Goal: Task Accomplishment & Management: Use online tool/utility

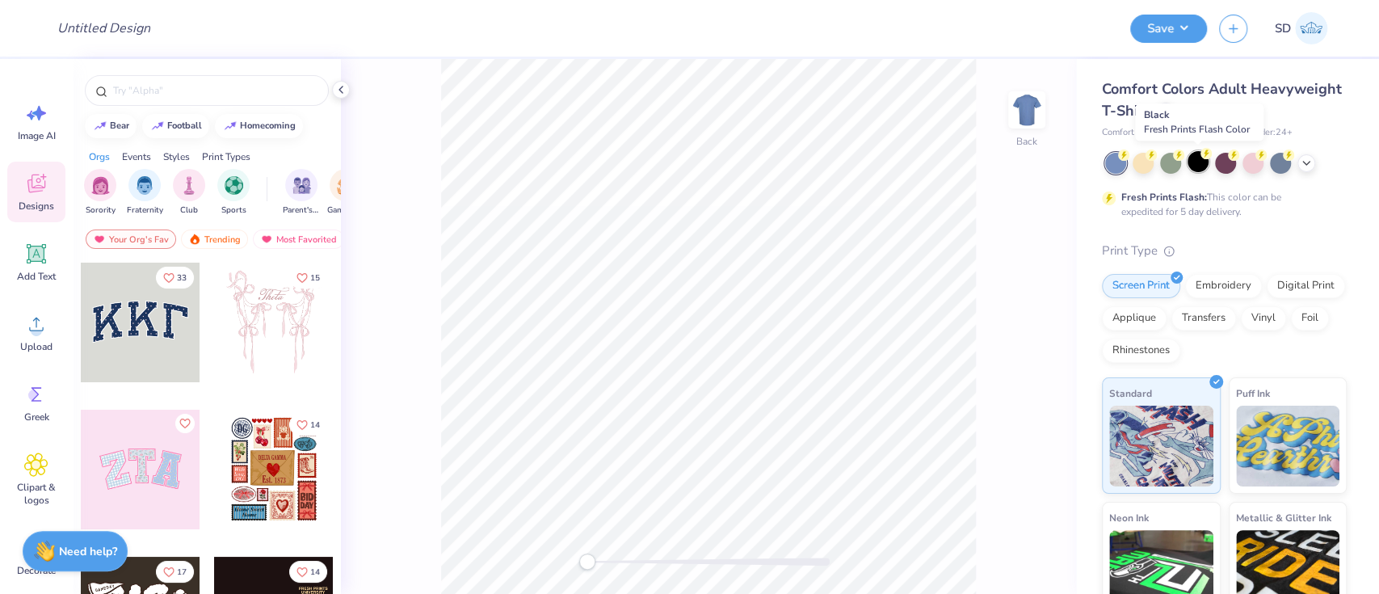
click at [1195, 170] on div at bounding box center [1197, 161] width 21 height 21
click at [37, 253] on icon at bounding box center [36, 253] width 15 height 15
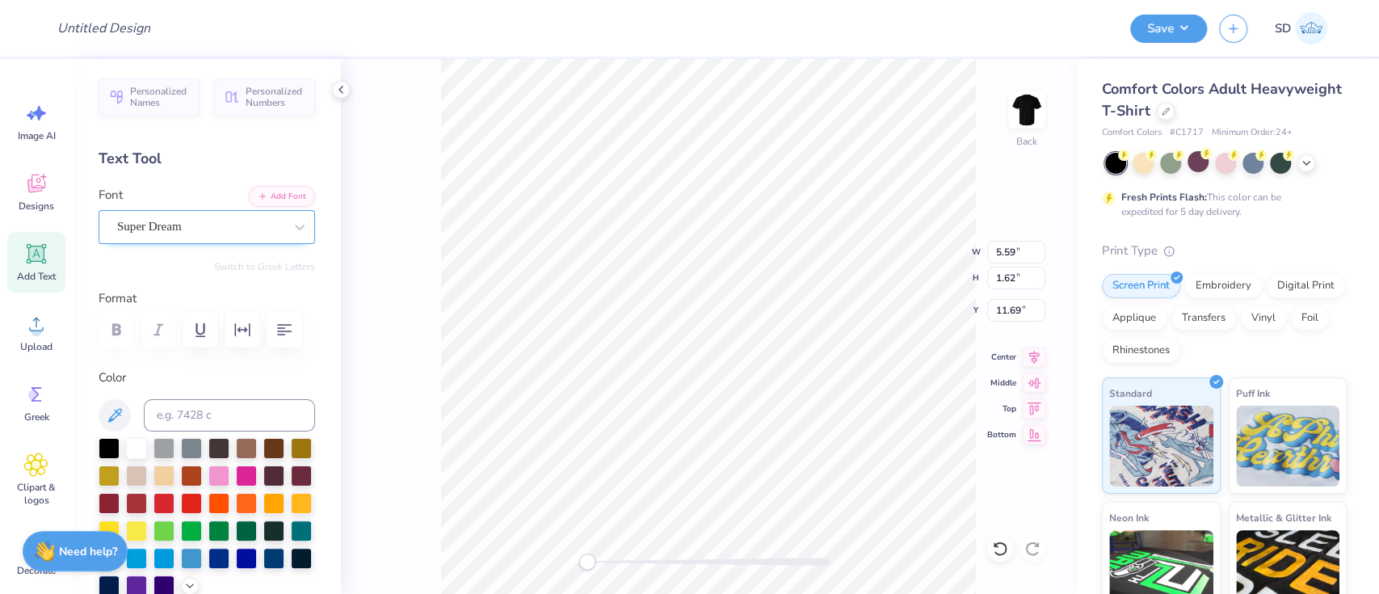
click at [177, 224] on div "Super Dream" at bounding box center [201, 226] width 170 height 25
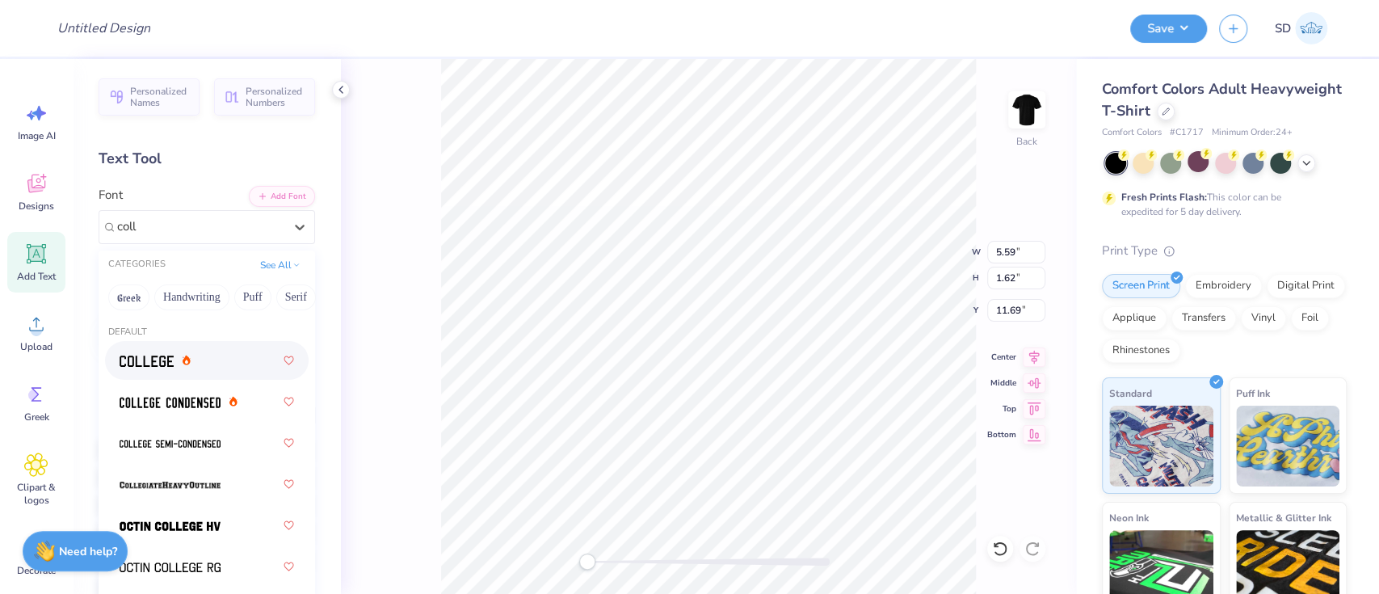
click at [177, 369] on div at bounding box center [207, 360] width 174 height 29
type input "coll"
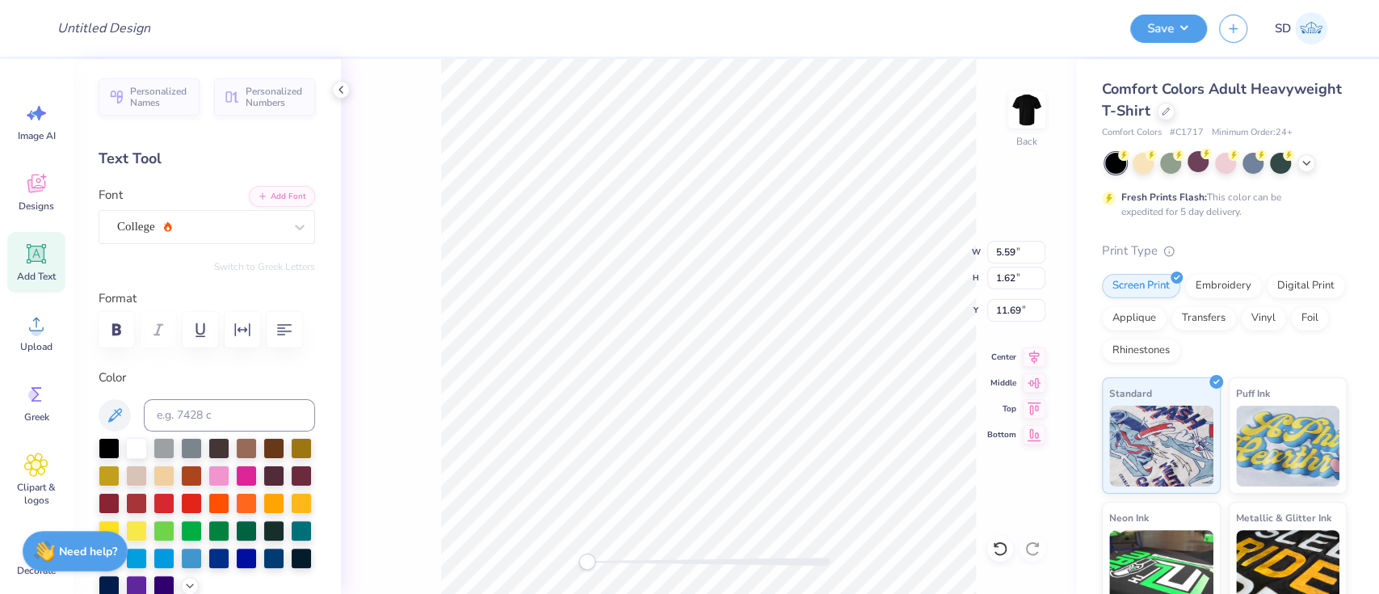
scroll to position [18, 2]
type textarea "Pitches"
click at [1020, 253] on input "7.11" at bounding box center [1016, 252] width 58 height 23
type input "7"
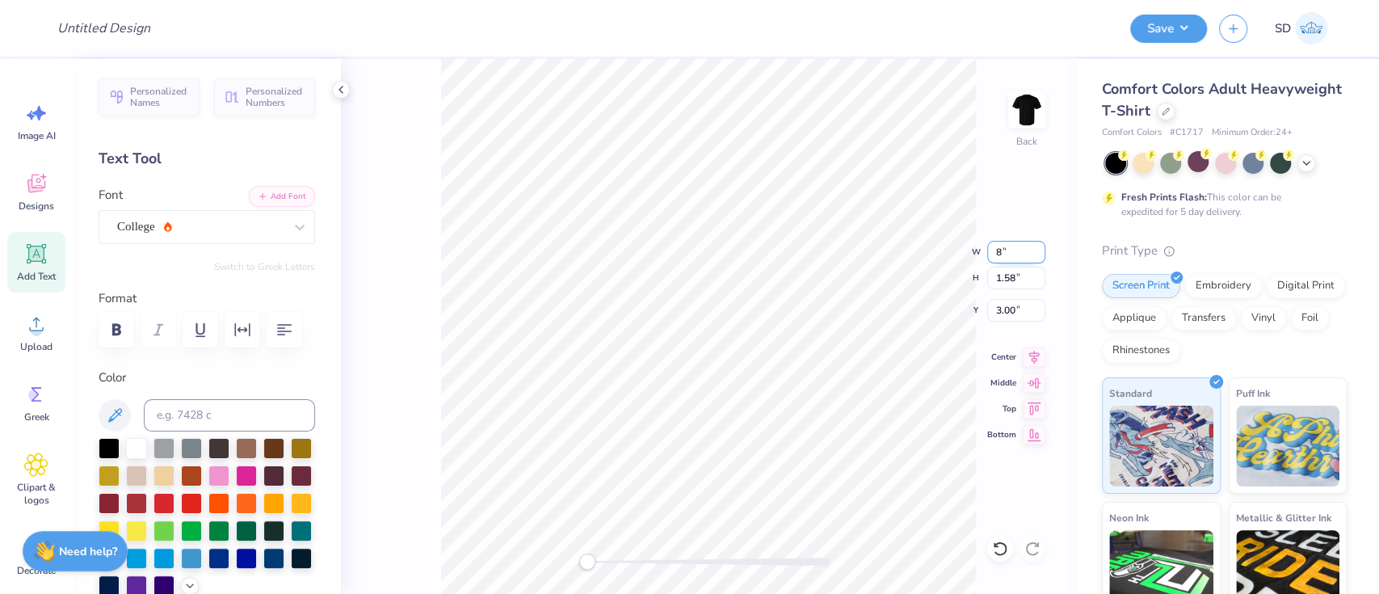
type input "8"
type input "7.5"
click at [1026, 250] on input "11.13" at bounding box center [1016, 252] width 58 height 23
type input "1"
type input "7.5"
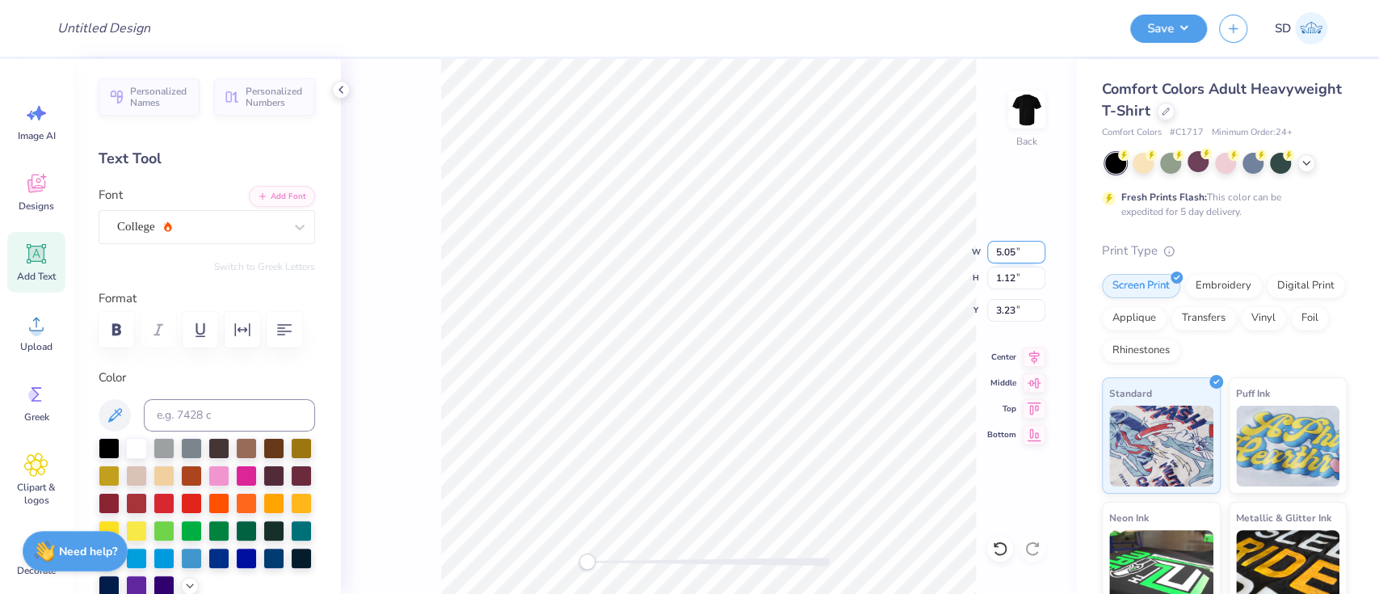
click at [1026, 250] on input "5.05" at bounding box center [1016, 252] width 58 height 23
type input "5"
type input "7.5"
click at [1021, 255] on input "11.13" at bounding box center [1016, 252] width 58 height 23
type input "1"
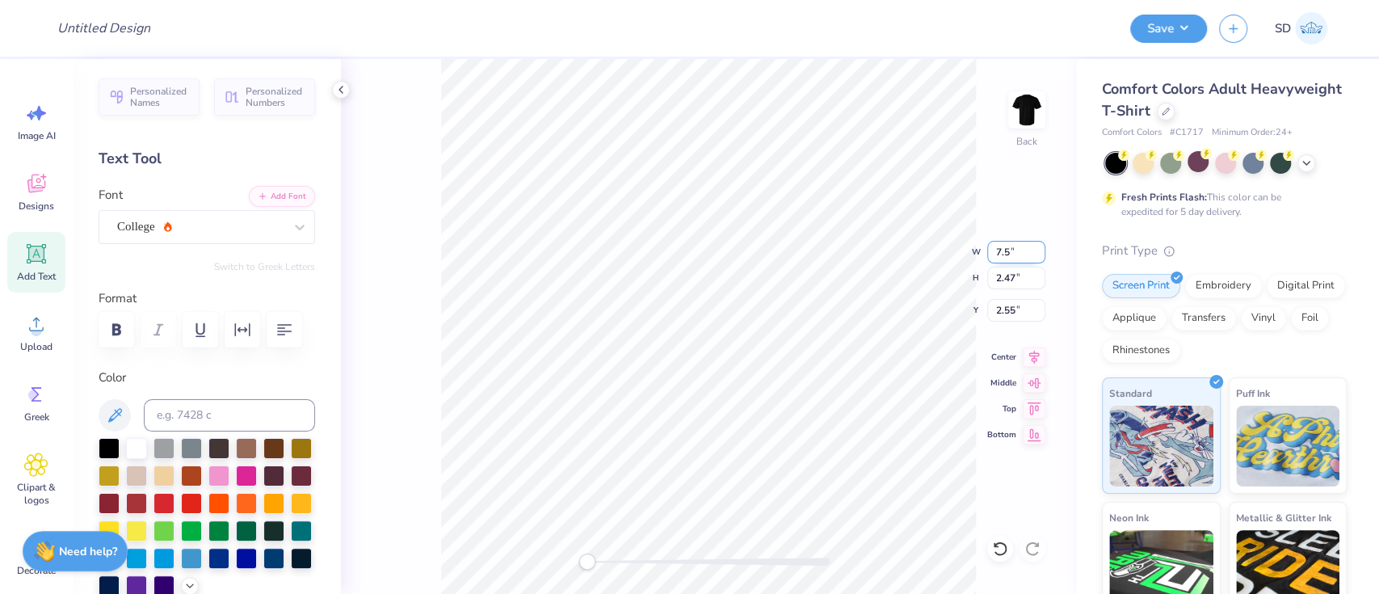
type input "7.5"
click at [1038, 248] on input "5.06" at bounding box center [1016, 252] width 58 height 23
click at [1038, 248] on input "5.07" at bounding box center [1016, 252] width 58 height 23
click at [1038, 248] on input "5.08" at bounding box center [1016, 252] width 58 height 23
click at [1038, 248] on input "5.09" at bounding box center [1016, 252] width 58 height 23
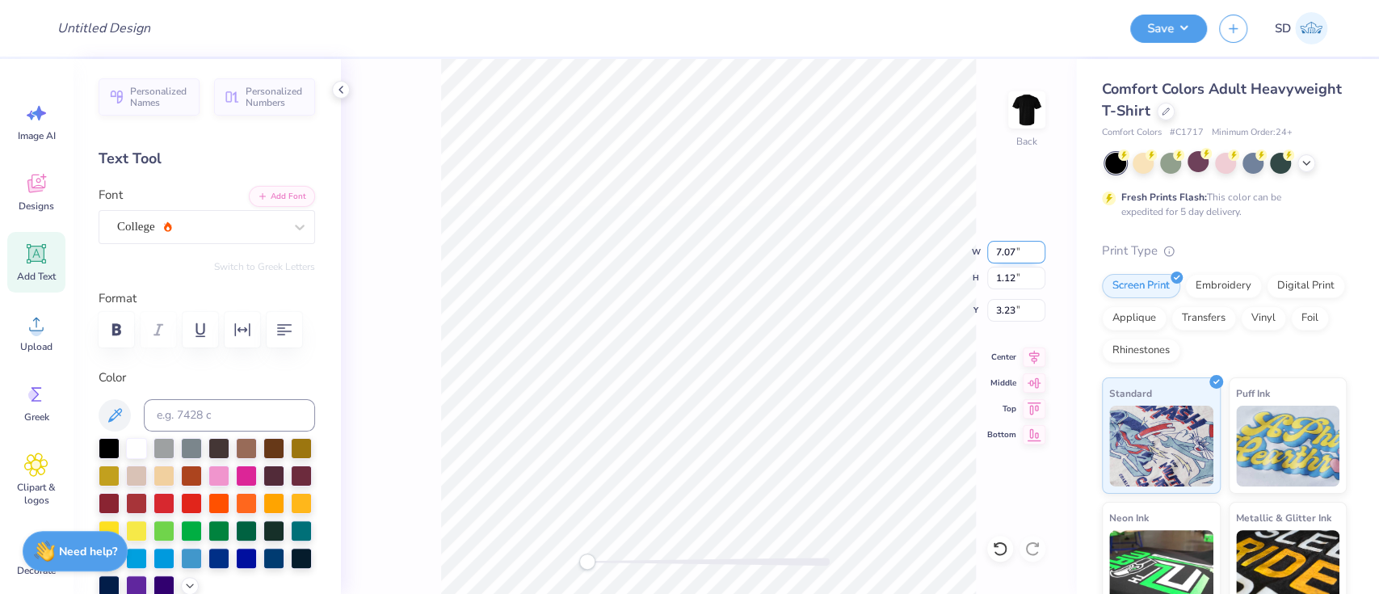
click at [1038, 248] on input "7.07" at bounding box center [1016, 252] width 58 height 23
click at [1038, 248] on input "7.39" at bounding box center [1016, 252] width 58 height 23
click at [1038, 248] on input "7.4" at bounding box center [1016, 252] width 58 height 23
click at [1038, 248] on input "7.41" at bounding box center [1016, 252] width 58 height 23
click at [1038, 248] on input "7.42" at bounding box center [1016, 252] width 58 height 23
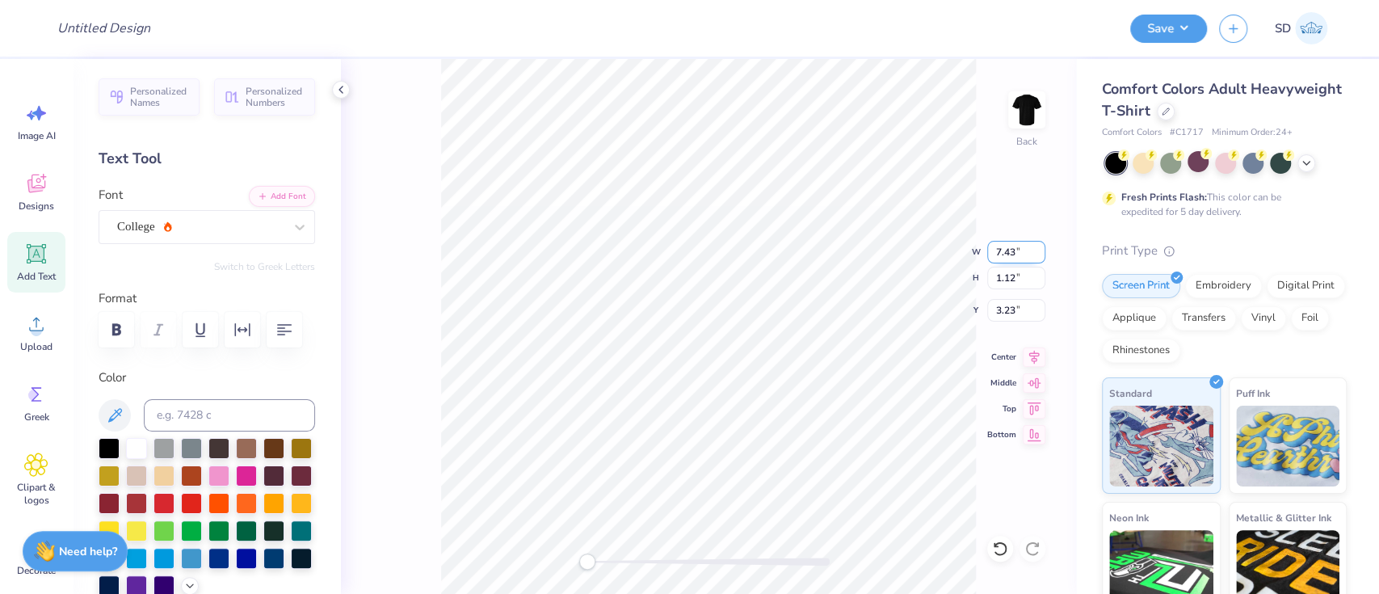
click at [1038, 248] on input "7.43" at bounding box center [1016, 252] width 58 height 23
click at [1038, 248] on input "7.44" at bounding box center [1016, 252] width 58 height 23
click at [1038, 248] on input "7.45" at bounding box center [1016, 252] width 58 height 23
click at [1038, 248] on input "7.46" at bounding box center [1016, 252] width 58 height 23
click at [1038, 248] on input "7.47" at bounding box center [1016, 252] width 58 height 23
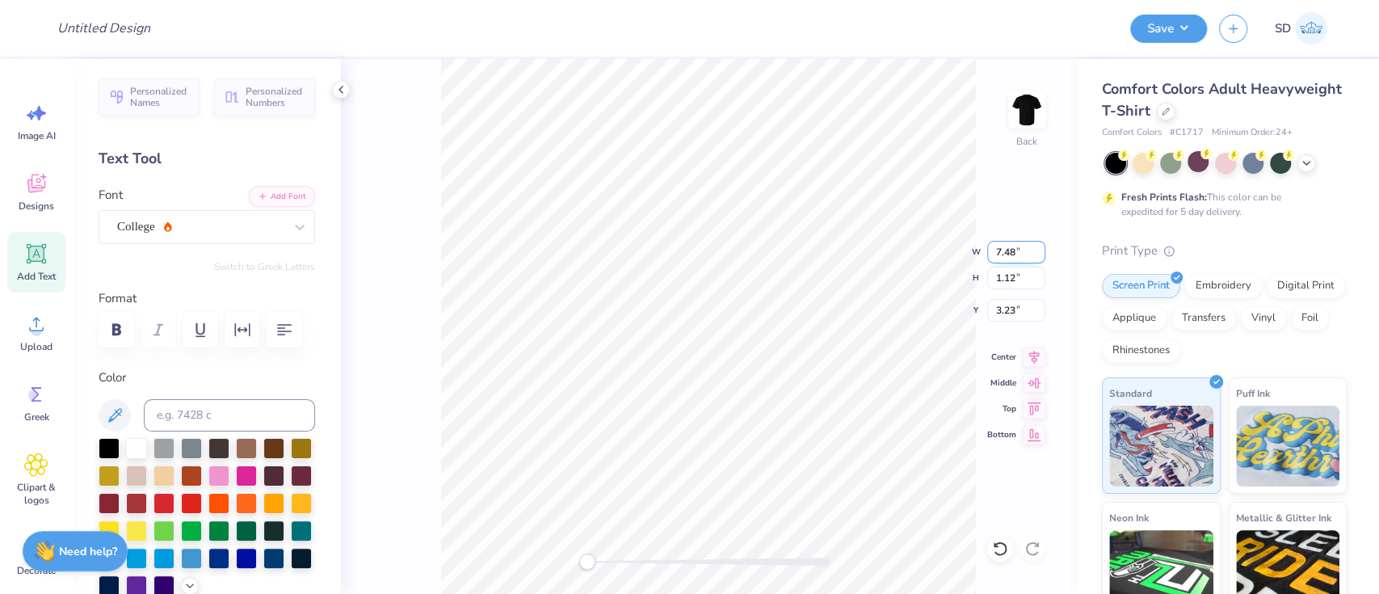
click at [1038, 248] on input "7.48" at bounding box center [1016, 252] width 58 height 23
click at [1038, 248] on input "7.49" at bounding box center [1016, 252] width 58 height 23
type input "7.5"
click at [1038, 248] on input "7.5" at bounding box center [1016, 252] width 58 height 23
click at [1164, 32] on button "Save" at bounding box center [1168, 26] width 77 height 28
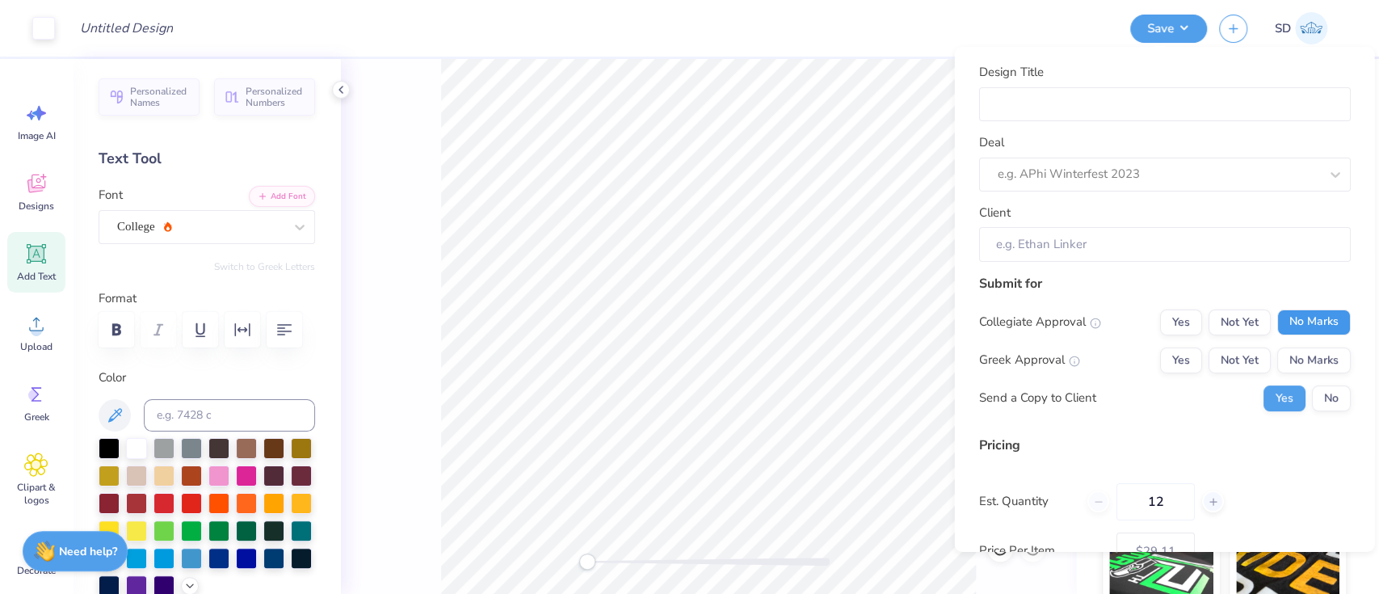
click at [1301, 326] on button "No Marks" at bounding box center [1313, 322] width 74 height 26
click at [1301, 357] on button "No Marks" at bounding box center [1313, 360] width 74 height 26
click at [1318, 401] on button "No" at bounding box center [1330, 397] width 39 height 26
type input "$29.11"
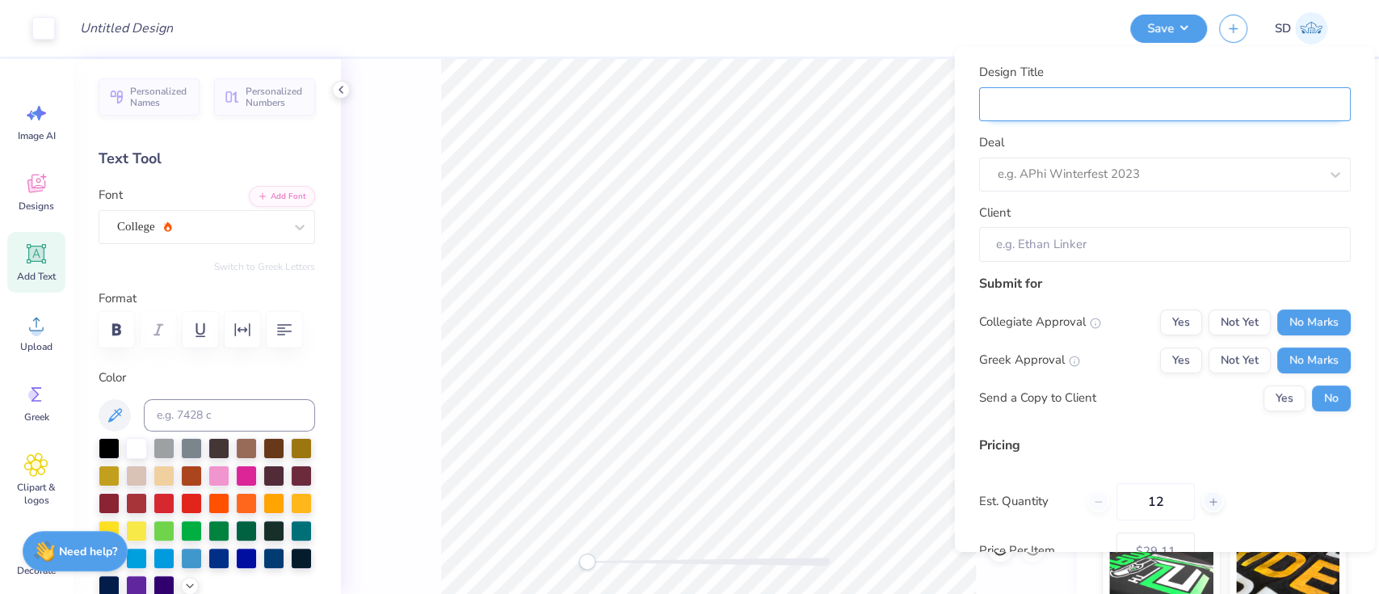
click at [1034, 107] on input "Design Title" at bounding box center [1164, 103] width 372 height 35
type input "M"
type input "Me"
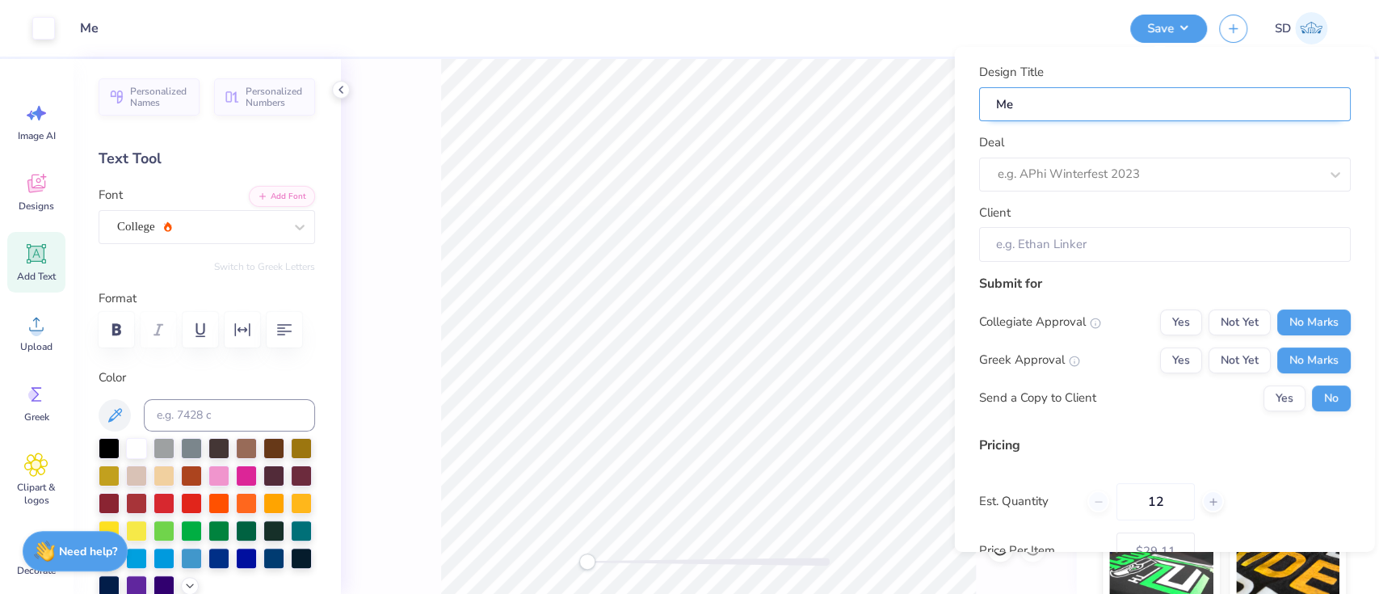
type input "Mer"
type input "Merc"
type input "Merch"
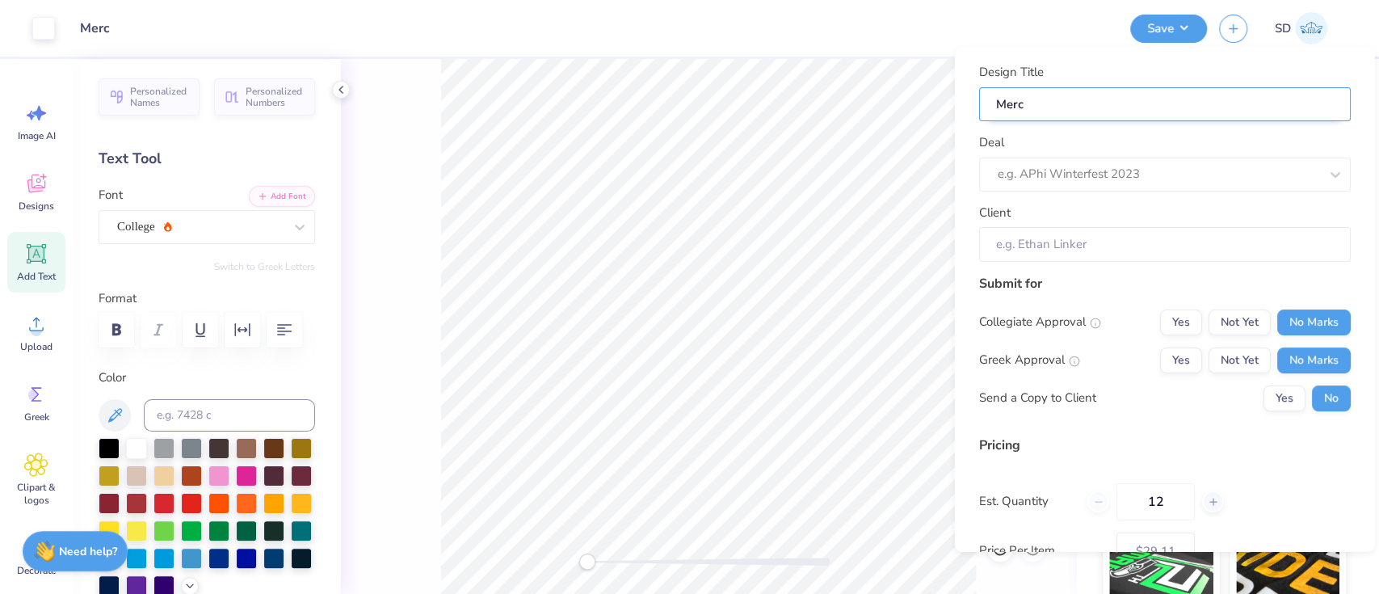
type input "Merch"
type input "Merch f"
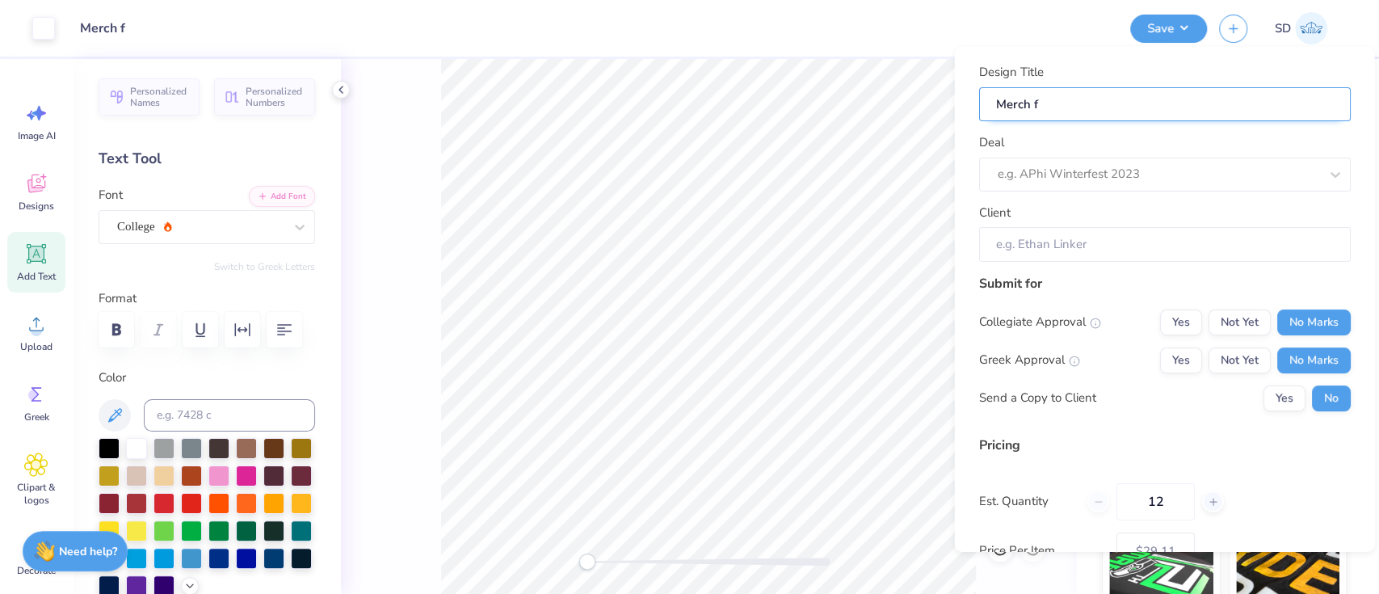
type input "Merch fo"
type input "Merch for"
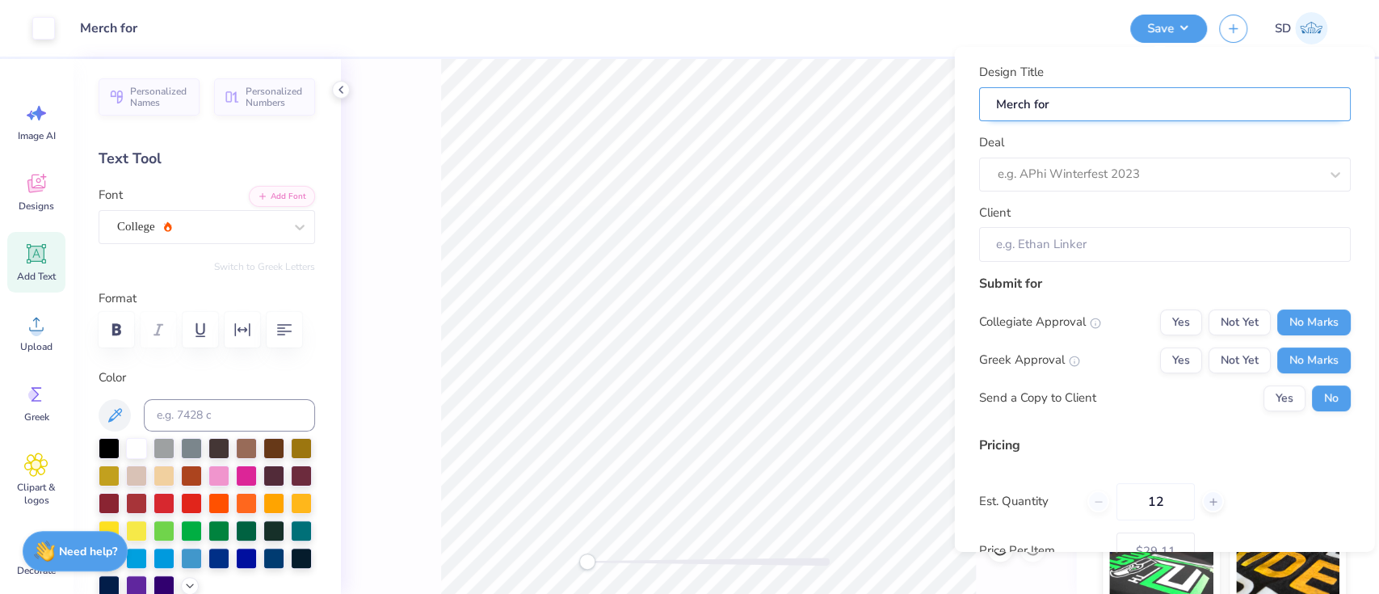
paste input "Merch for A [GEOGRAPHIC_DATA][PERSON_NAME]"
type input "Merch for Merch for A [GEOGRAPHIC_DATA][PERSON_NAME]"
click at [1073, 102] on input "Merch for Merch for A [GEOGRAPHIC_DATA][PERSON_NAME]" at bounding box center [1164, 103] width 372 height 35
type input "Merch for A [GEOGRAPHIC_DATA][PERSON_NAME]"
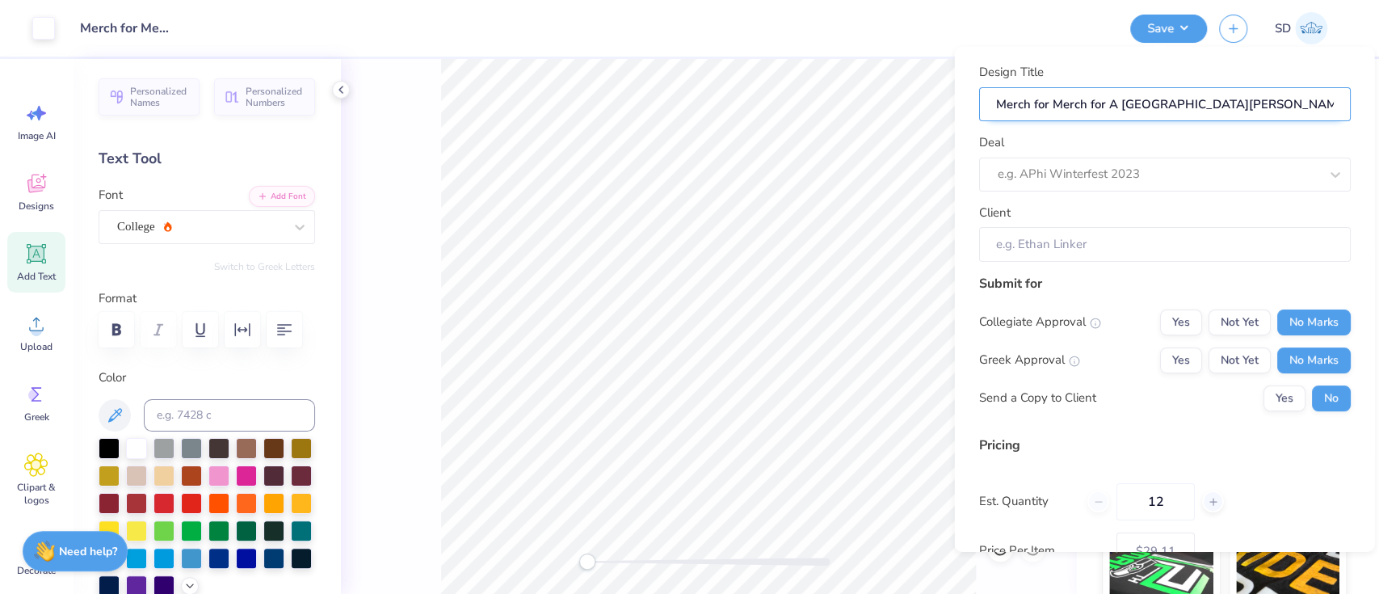
type input "Merch for A [GEOGRAPHIC_DATA][PERSON_NAME]"
type input "MMerch for A [GEOGRAPHIC_DATA][PERSON_NAME]"
type input "MeMerch for A [GEOGRAPHIC_DATA][PERSON_NAME]"
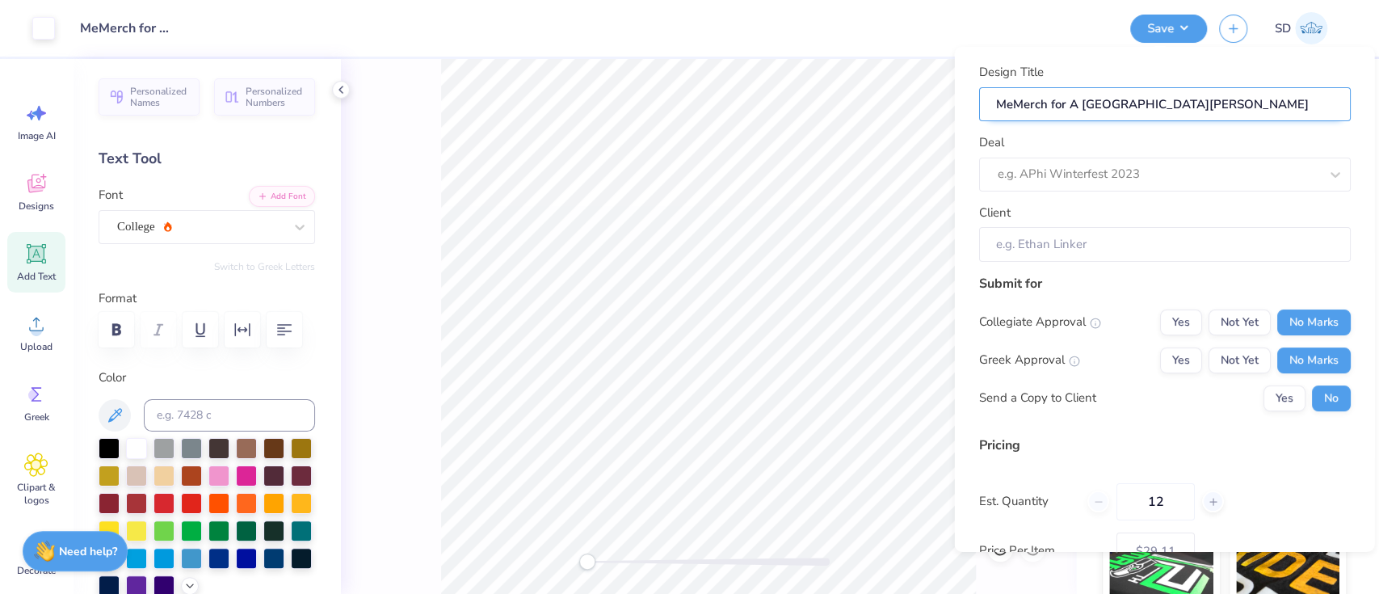
type input "MenMerch for A [GEOGRAPHIC_DATA][PERSON_NAME]"
type input "Men Merch for A [GEOGRAPHIC_DATA][PERSON_NAME]"
type input "MenMerch for A [GEOGRAPHIC_DATA][PERSON_NAME]"
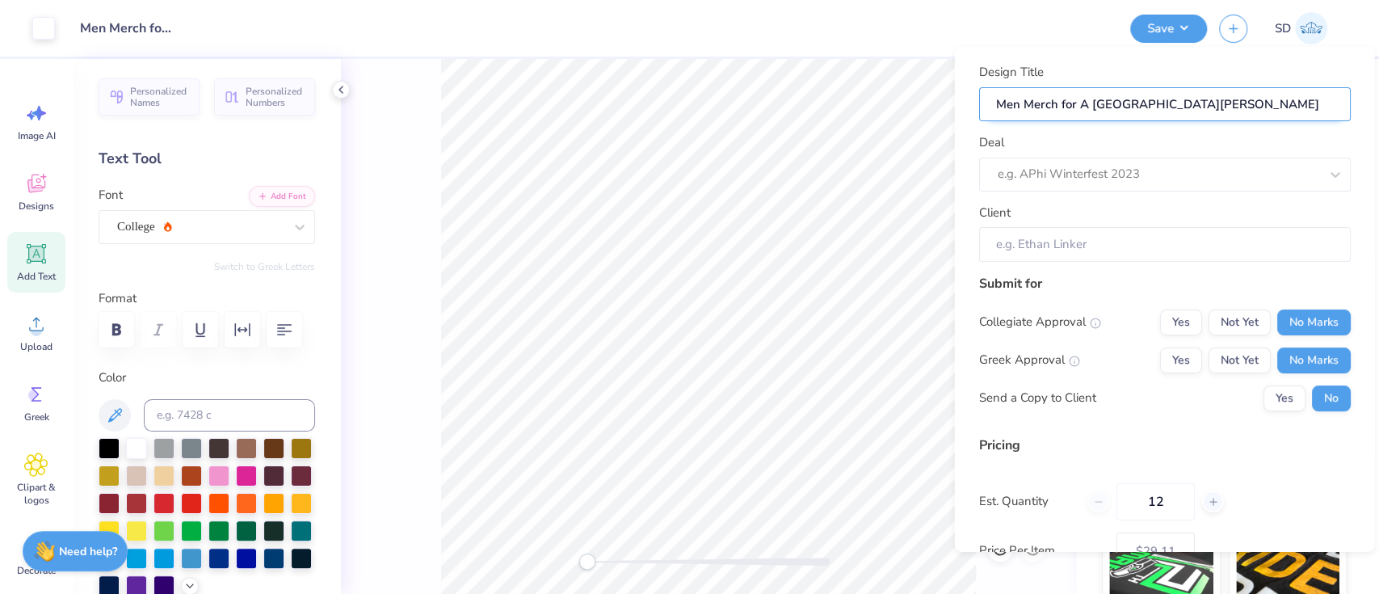
type input "MenMerch for A [GEOGRAPHIC_DATA][PERSON_NAME]"
type input "Men'Merch for A [GEOGRAPHIC_DATA][PERSON_NAME]"
type input "Men'sMerch for A [GEOGRAPHIC_DATA][PERSON_NAME]"
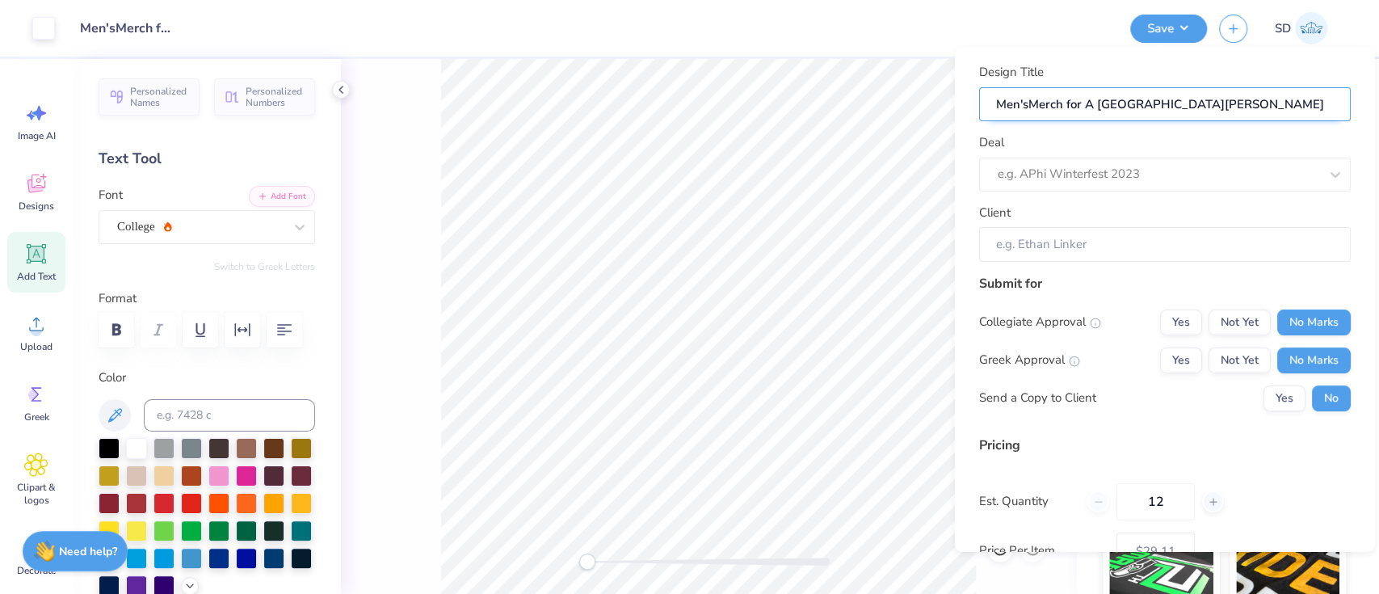
type input "Men's Merch for A [GEOGRAPHIC_DATA][PERSON_NAME]"
type input "Men's erch for A [GEOGRAPHIC_DATA][PERSON_NAME]"
type input "Men's merch for A [GEOGRAPHIC_DATA][PERSON_NAME]"
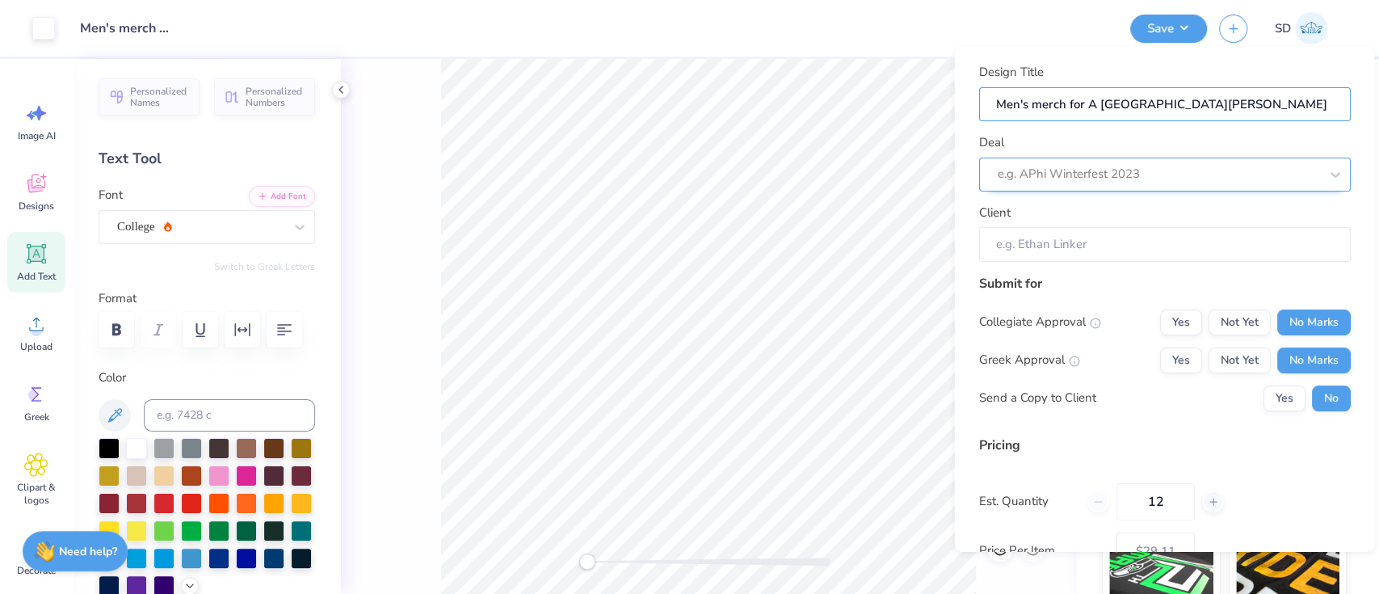
type input "Men's merch for A [GEOGRAPHIC_DATA][PERSON_NAME]"
click at [1219, 174] on div at bounding box center [1141, 174] width 289 height 22
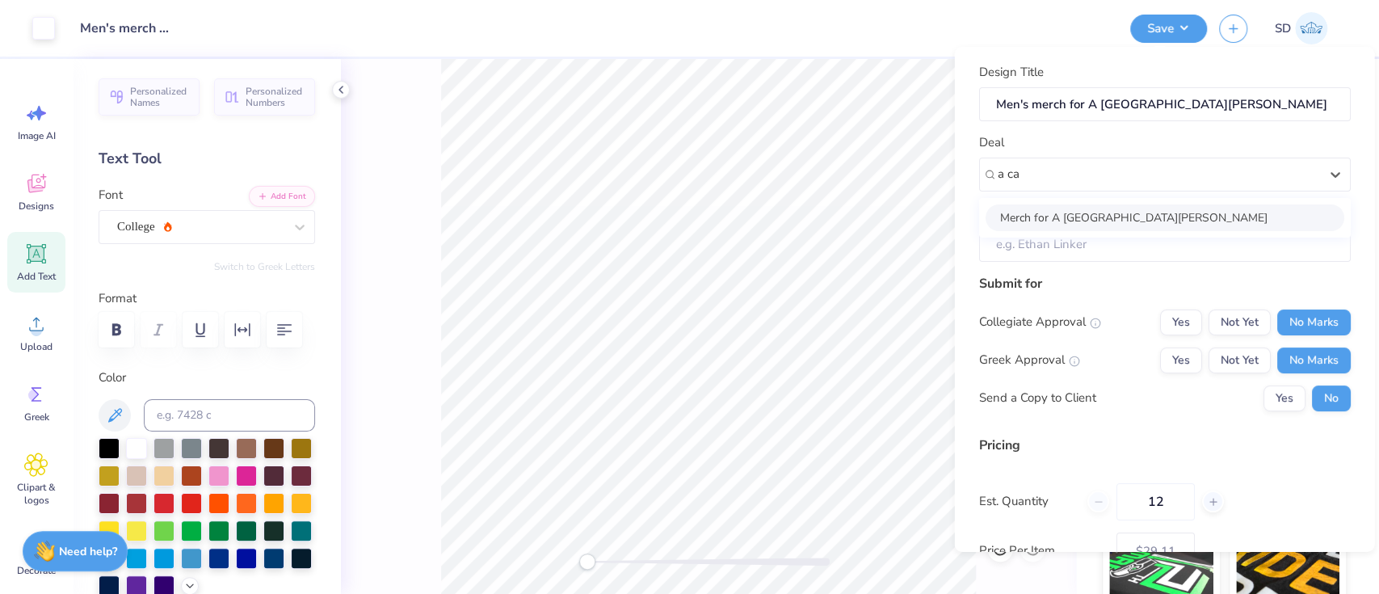
click at [1137, 214] on div "Merch for A [GEOGRAPHIC_DATA][PERSON_NAME]" at bounding box center [1164, 217] width 359 height 27
type input "a ca"
type input "[PERSON_NAME]"
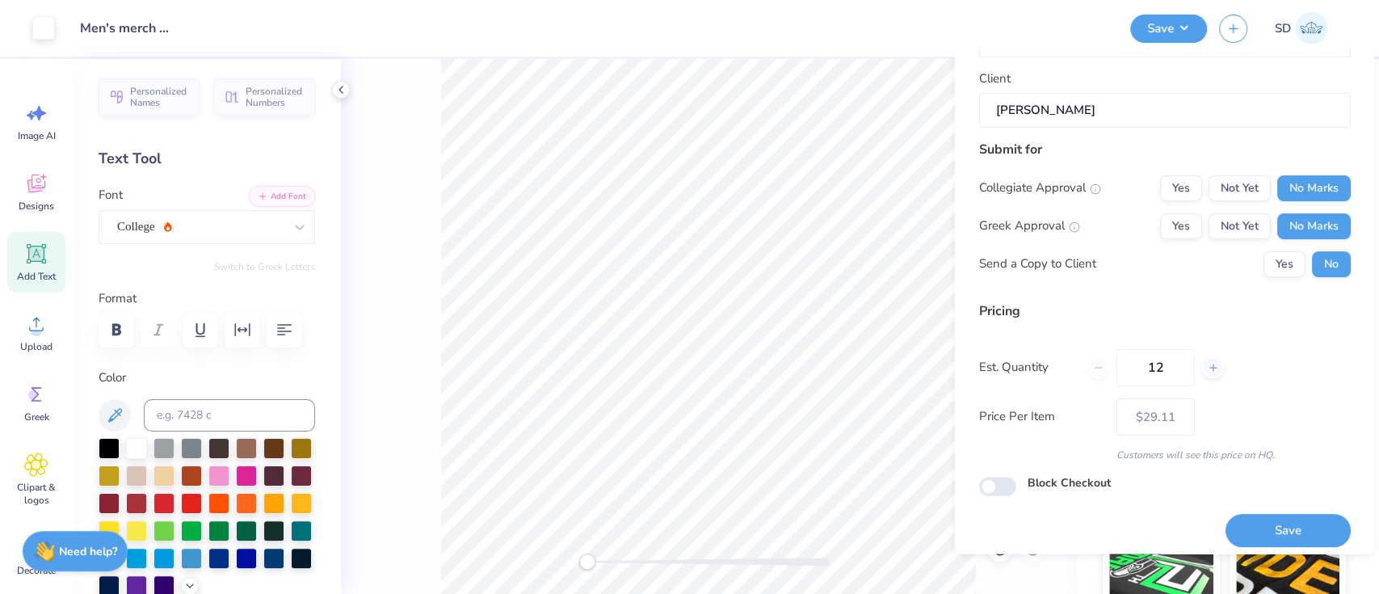
scroll to position [145, 0]
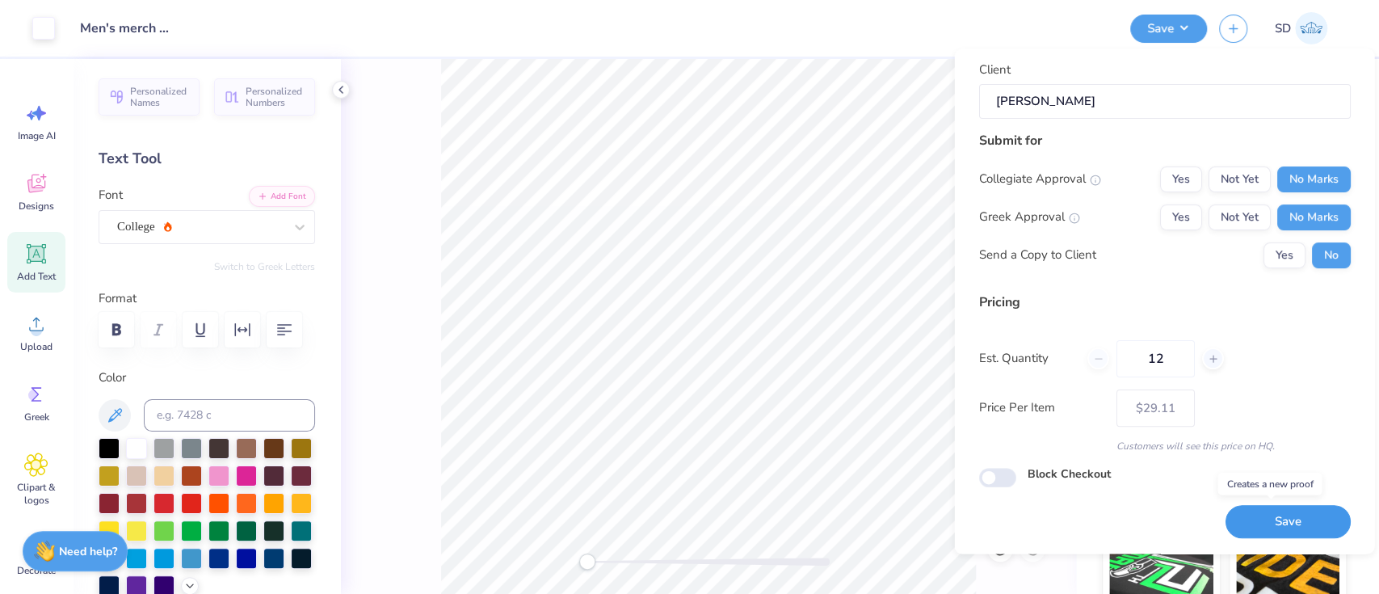
click at [1251, 533] on button "Save" at bounding box center [1287, 522] width 125 height 33
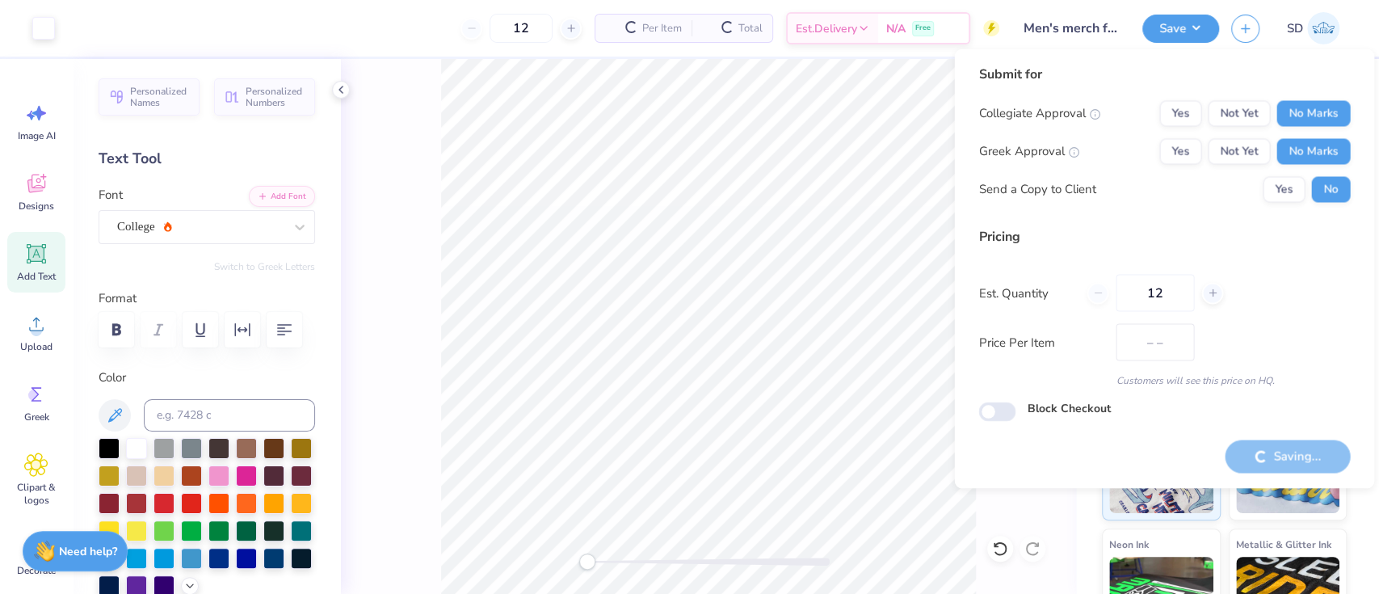
type input "$29.11"
